Goal: Complete application form

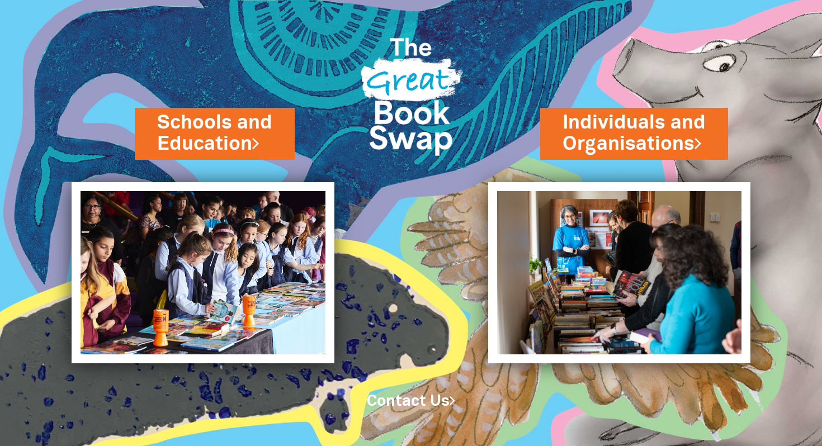
drag, startPoint x: 355, startPoint y: 161, endPoint x: 495, endPoint y: 6, distance: 209.2
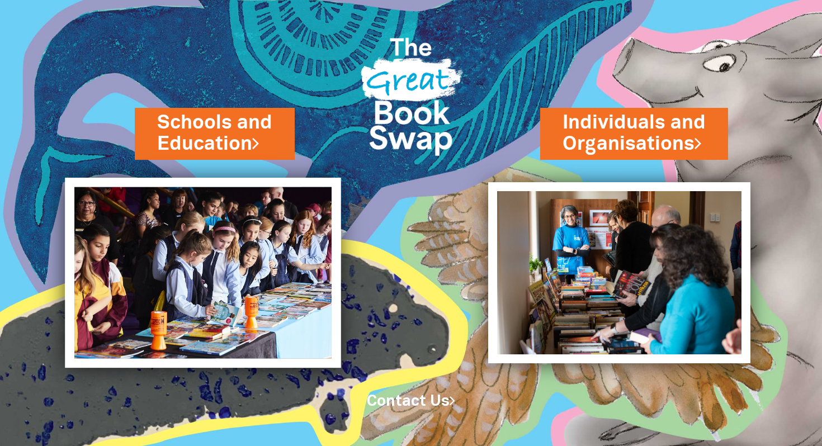
click at [269, 225] on img at bounding box center [203, 273] width 276 height 190
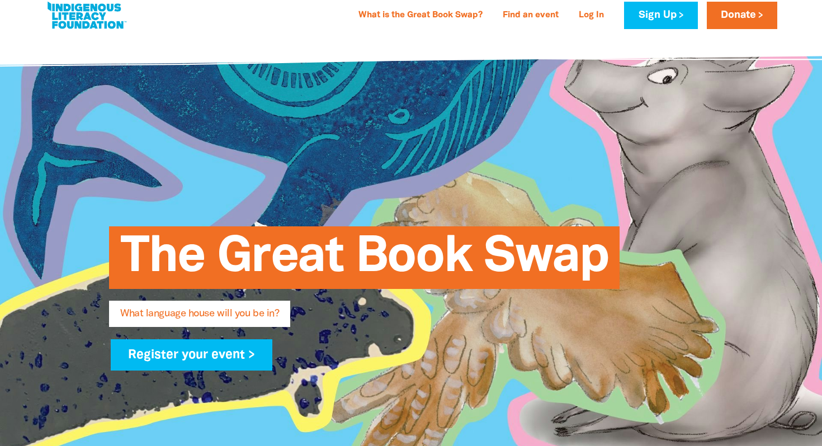
type input "Carly"
type input "Lake"
type input "[EMAIL_ADDRESS][PERSON_NAME][DOMAIN_NAME]"
type input "[GEOGRAPHIC_DATA], [GEOGRAPHIC_DATA]"
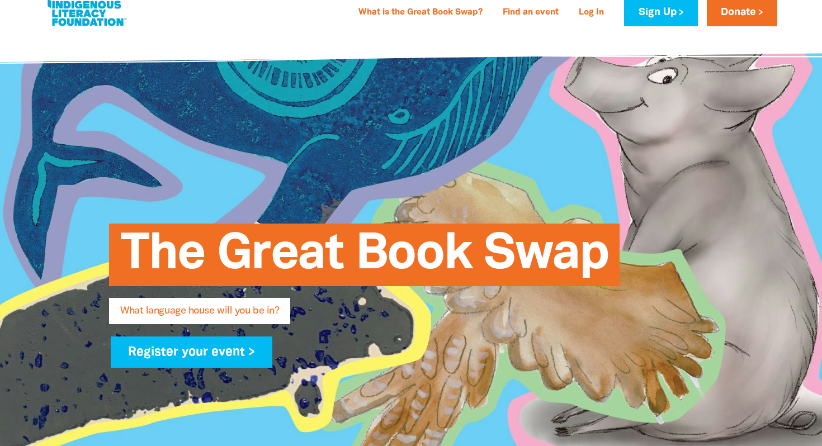
select select "primary-school"
